Goal: Task Accomplishment & Management: Complete application form

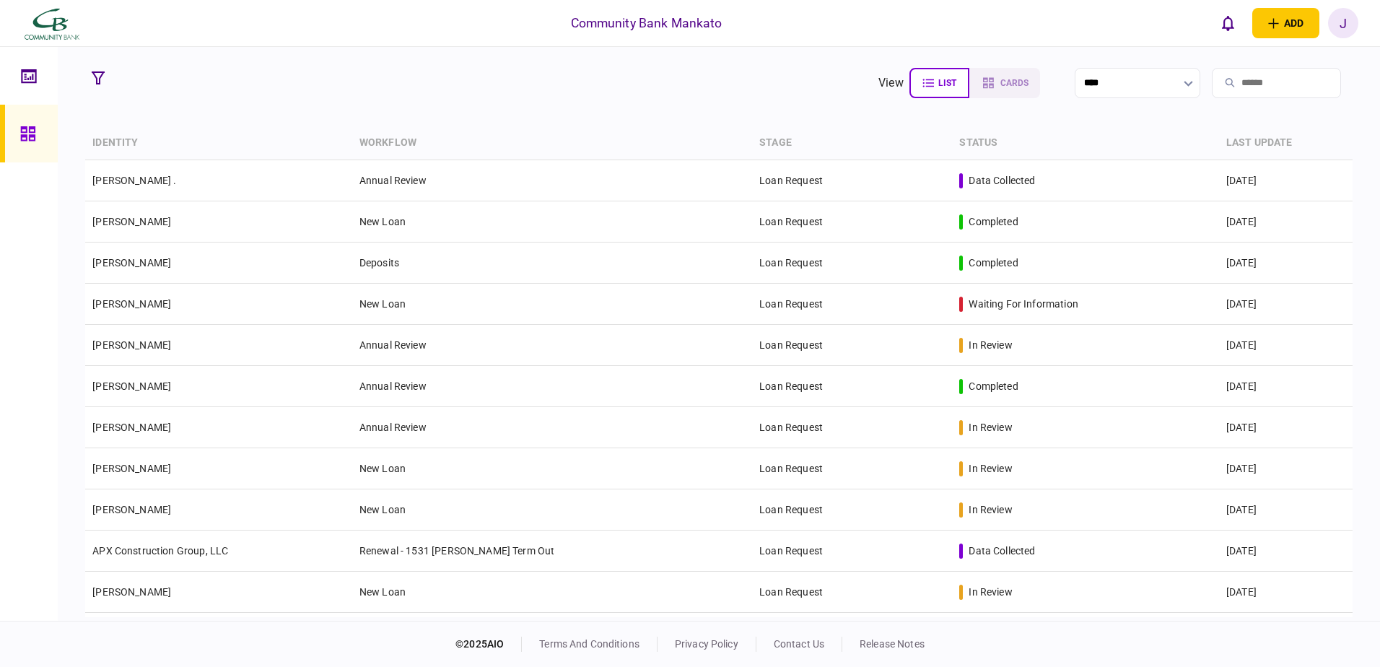
click at [1218, 79] on input "search" at bounding box center [1276, 83] width 129 height 30
type input "*******"
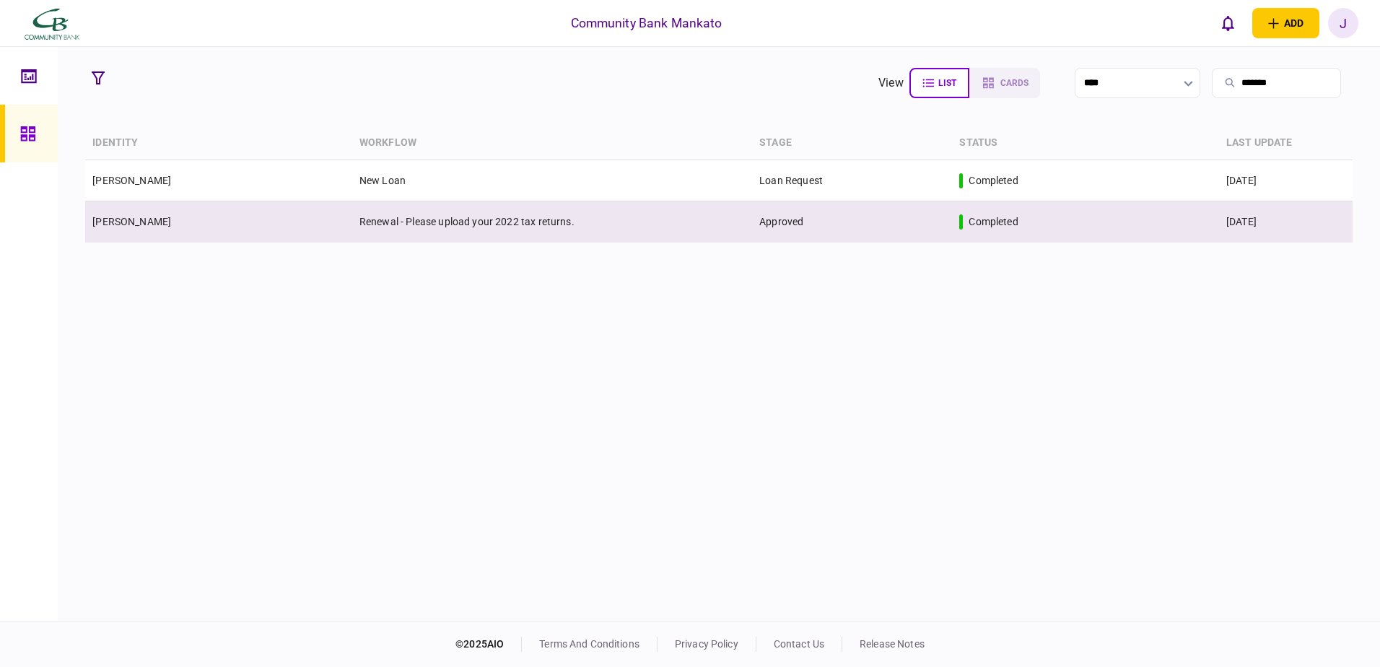
click at [614, 226] on td "Renewal - Please upload your 2022 tax returns." at bounding box center [552, 221] width 400 height 41
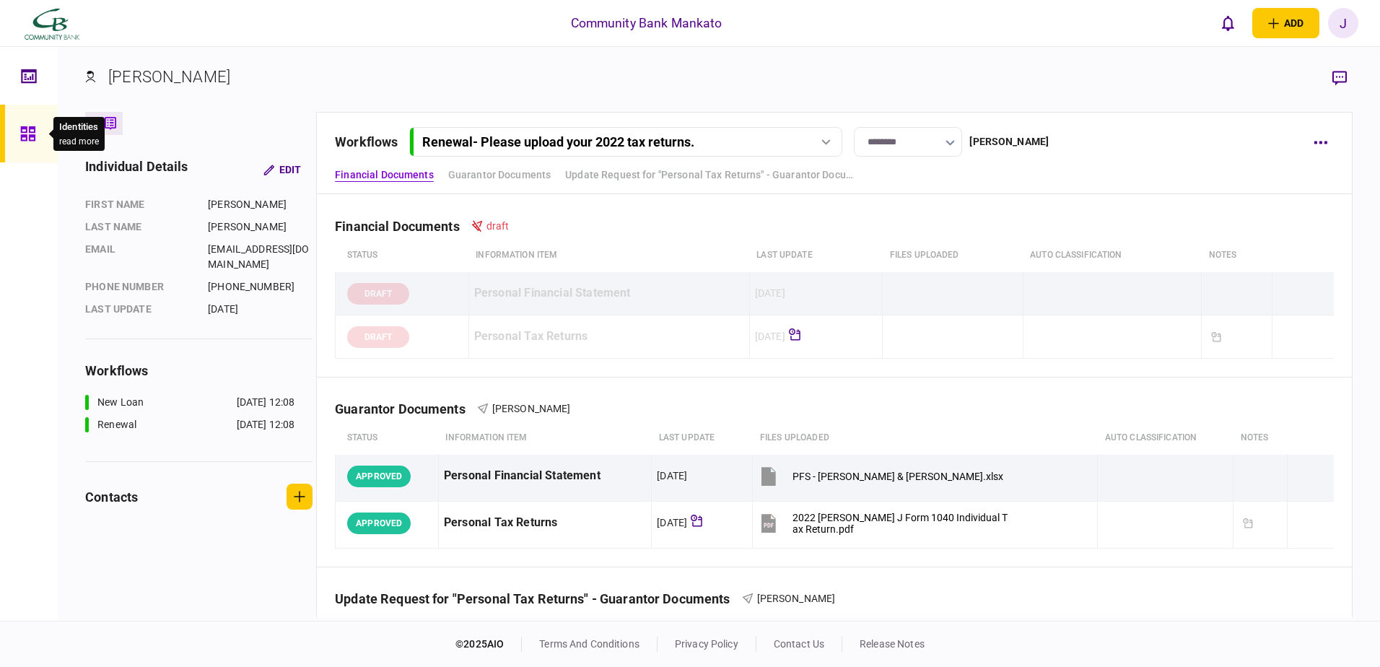
click at [37, 128] on div at bounding box center [31, 134] width 23 height 58
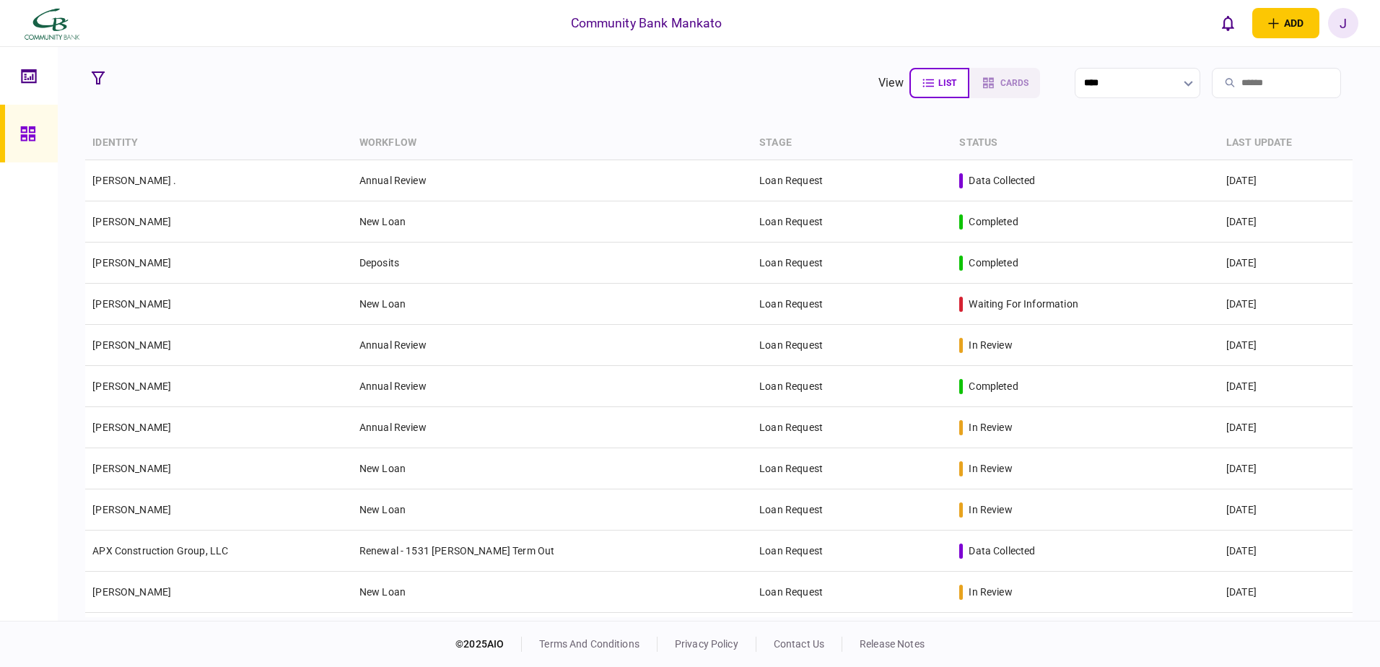
click at [1223, 85] on input "search" at bounding box center [1276, 83] width 129 height 30
type input "******"
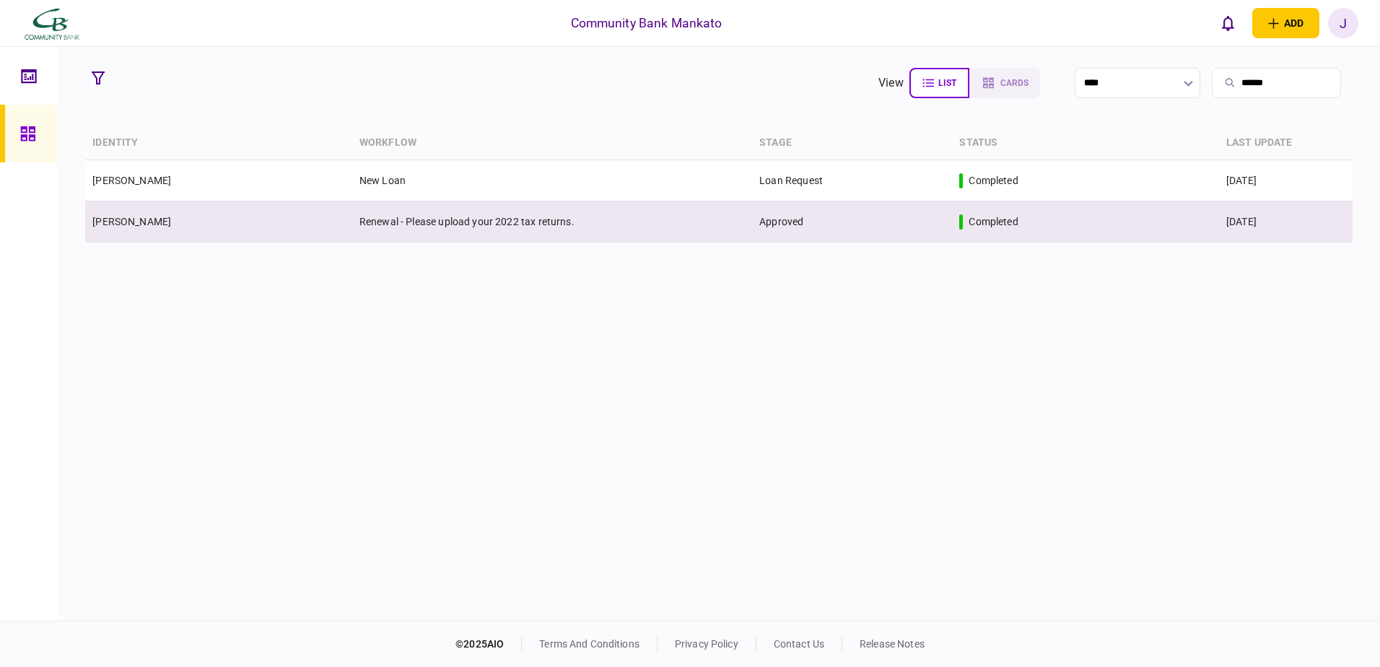
click at [657, 230] on td "Renewal - Please upload your 2022 tax returns." at bounding box center [552, 221] width 400 height 41
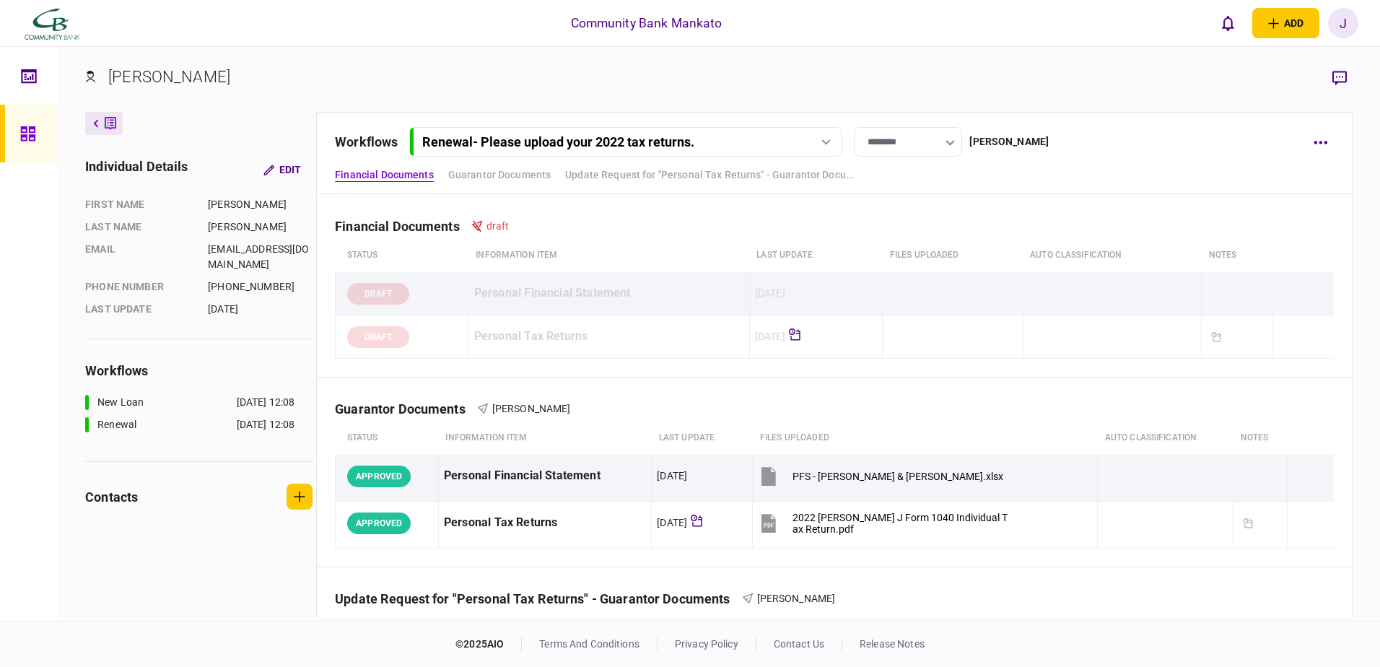
click at [830, 144] on icon at bounding box center [825, 142] width 9 height 6
click at [790, 176] on div "[DATE] 12:08" at bounding box center [806, 172] width 58 height 15
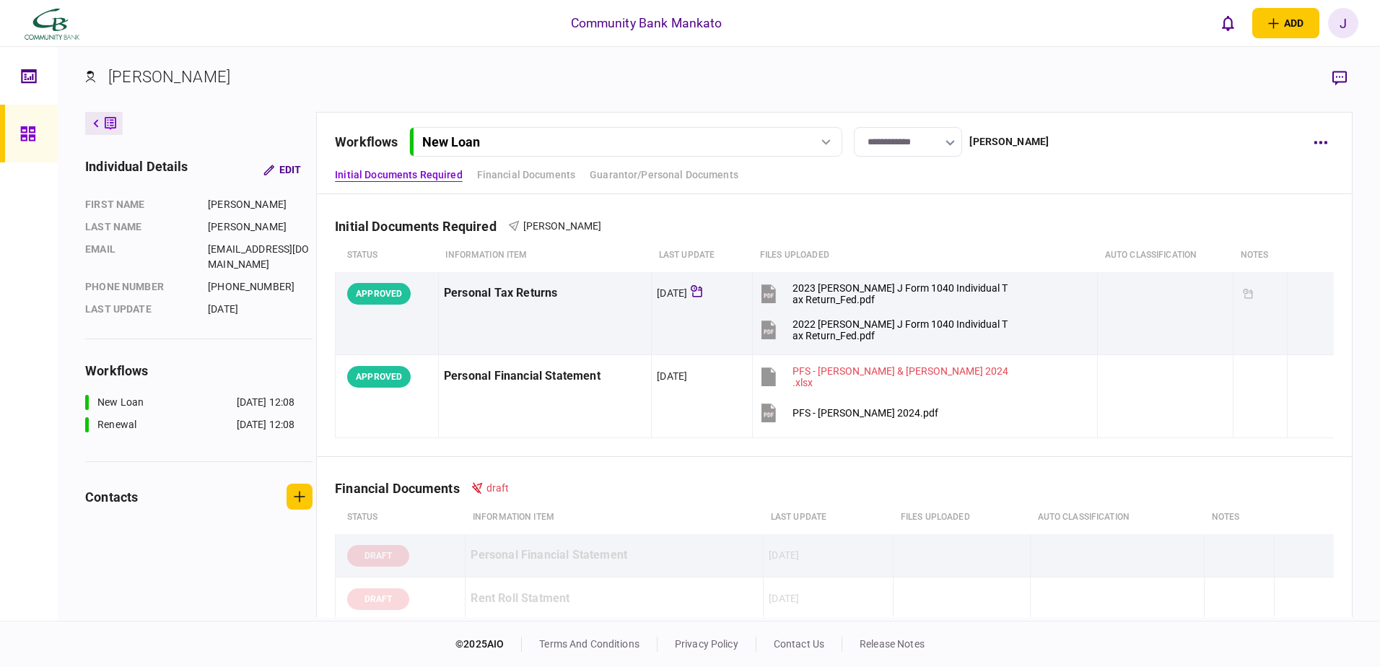
click at [831, 144] on icon at bounding box center [825, 142] width 9 height 6
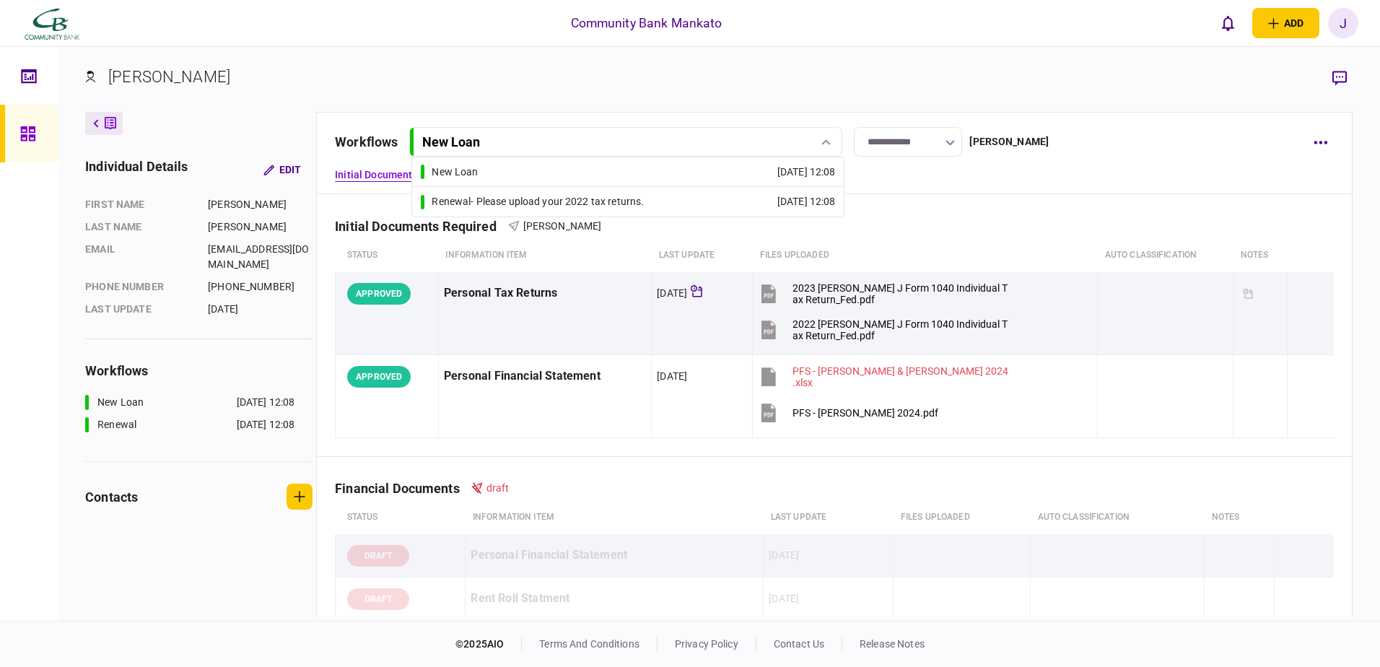
click at [779, 194] on div "[DATE] 12:08" at bounding box center [806, 201] width 58 height 15
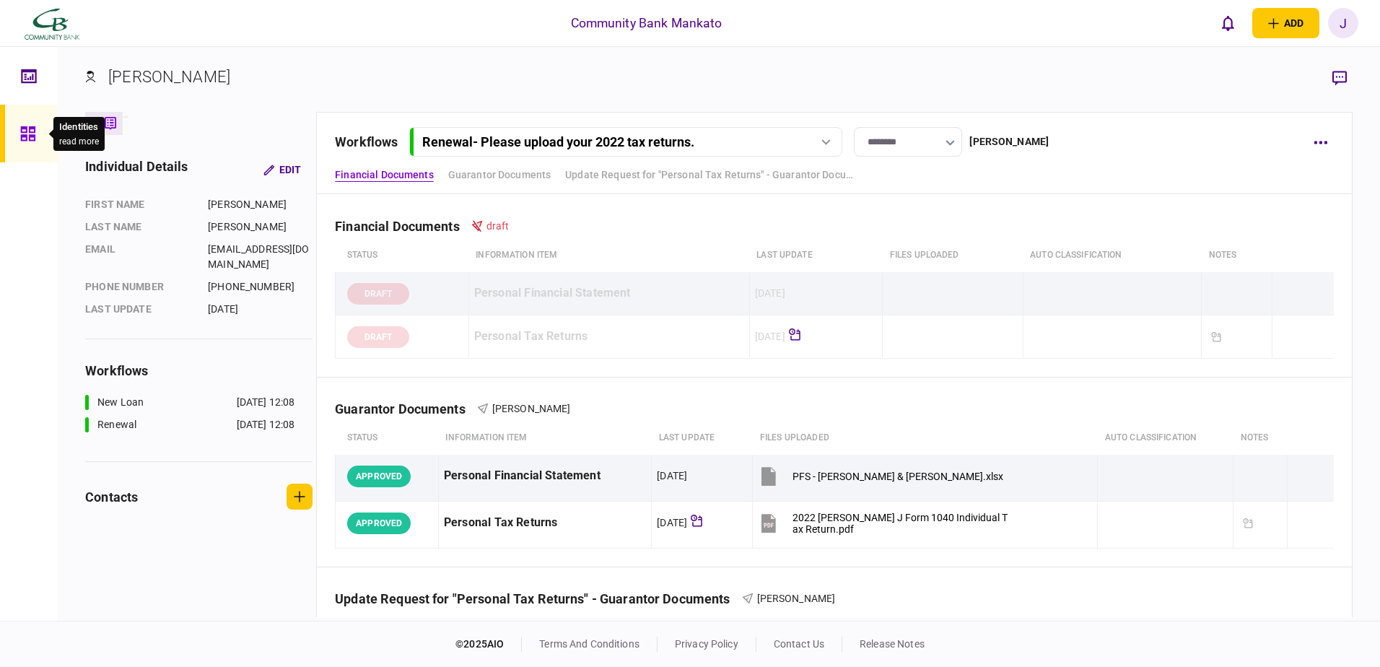
click at [34, 137] on icon at bounding box center [27, 133] width 14 height 14
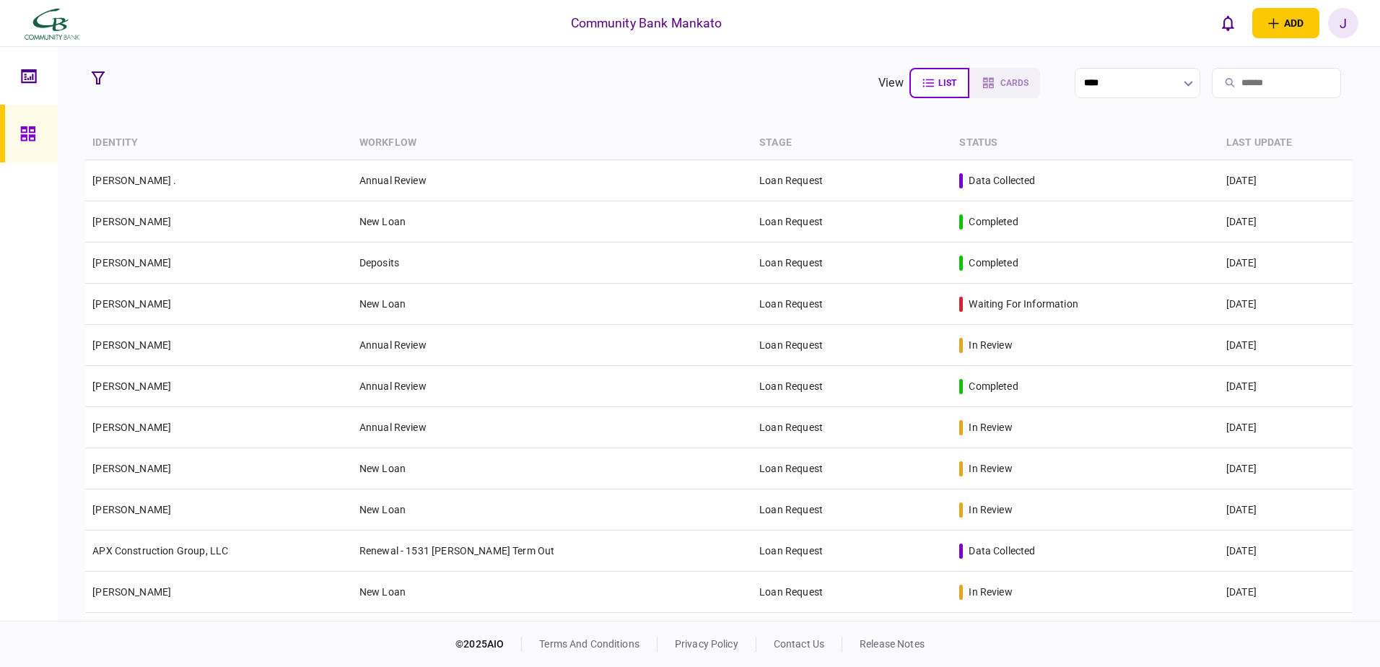
click at [1346, 17] on div "J" at bounding box center [1343, 23] width 30 height 30
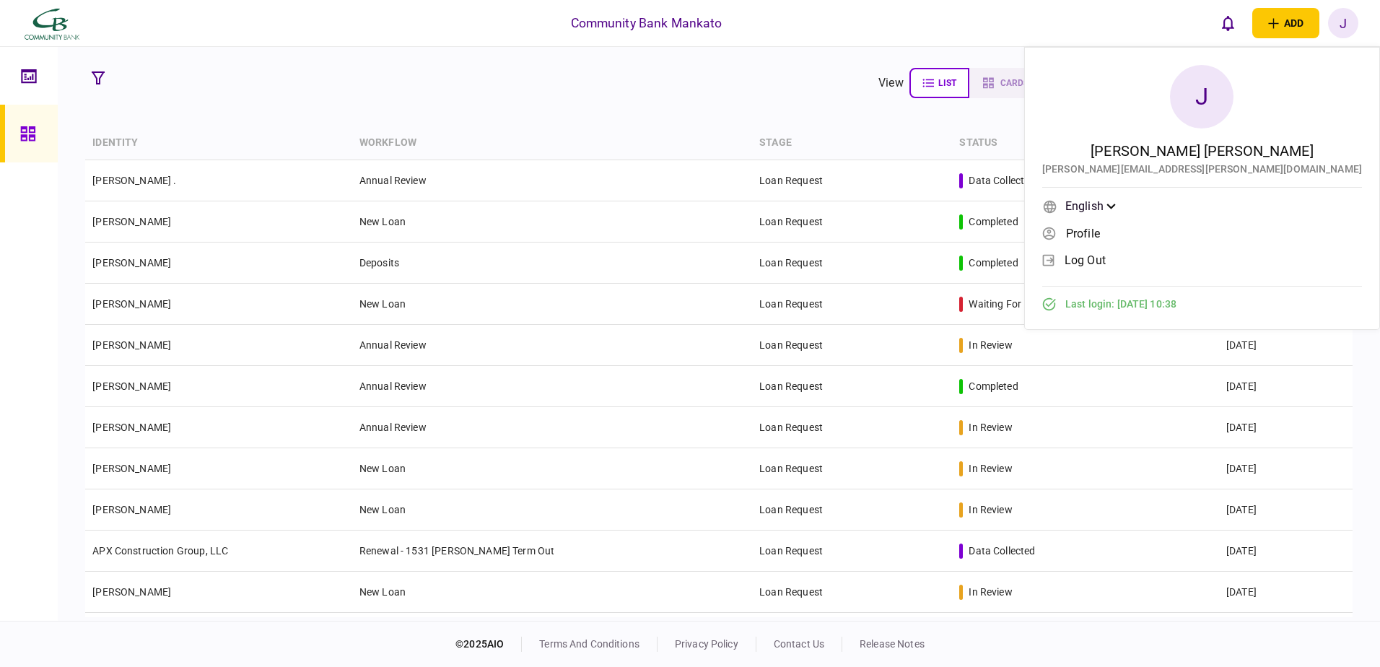
click at [1106, 263] on span "log out" at bounding box center [1085, 260] width 41 height 12
